Goal: Navigation & Orientation: Find specific page/section

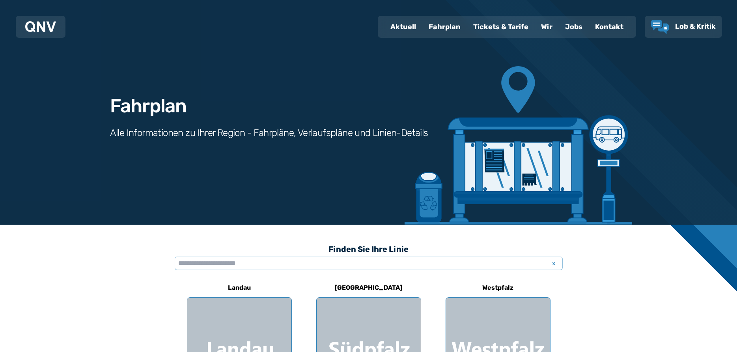
click at [439, 24] on div "Fahrplan" at bounding box center [444, 27] width 45 height 20
click at [443, 28] on div "Fahrplan" at bounding box center [444, 27] width 45 height 20
click at [396, 24] on div "Aktuell" at bounding box center [403, 27] width 38 height 20
select select "*"
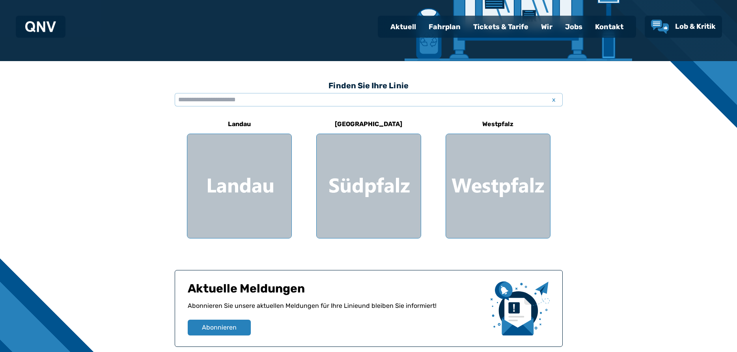
scroll to position [274, 0]
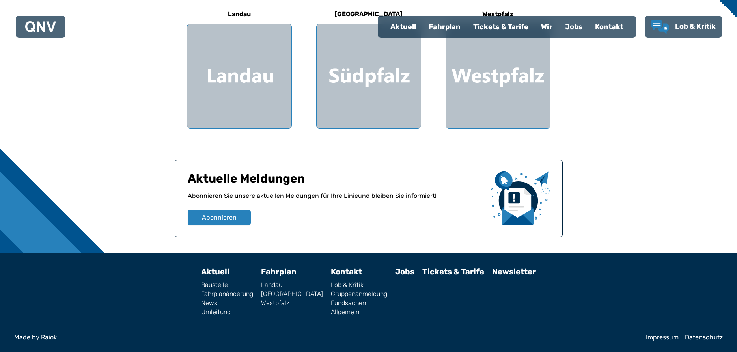
click at [491, 25] on div "Tickets & Tarife" at bounding box center [501, 27] width 68 height 20
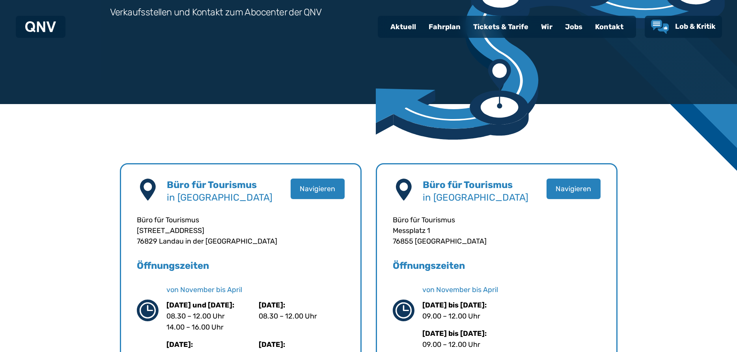
scroll to position [281, 0]
